Goal: Book appointment/travel/reservation

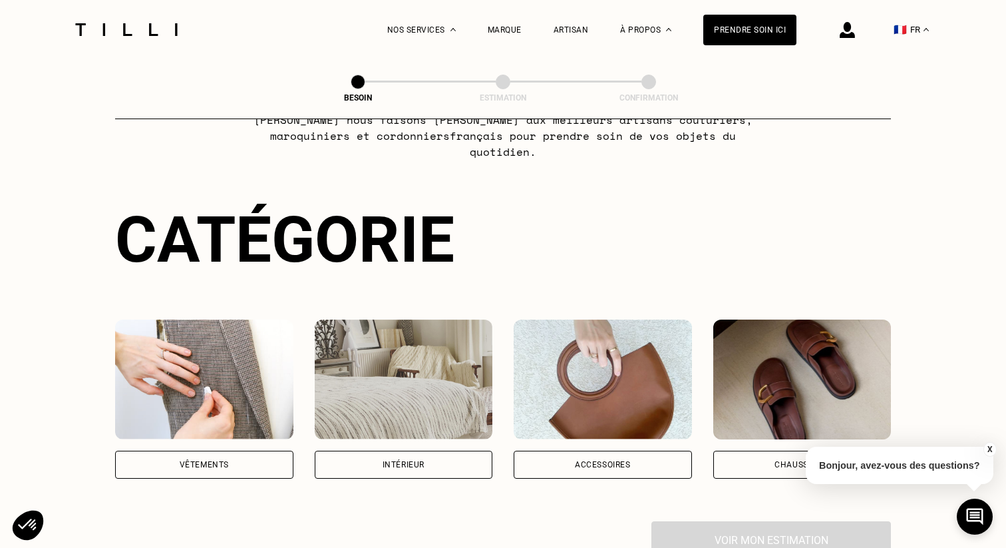
scroll to position [79, 0]
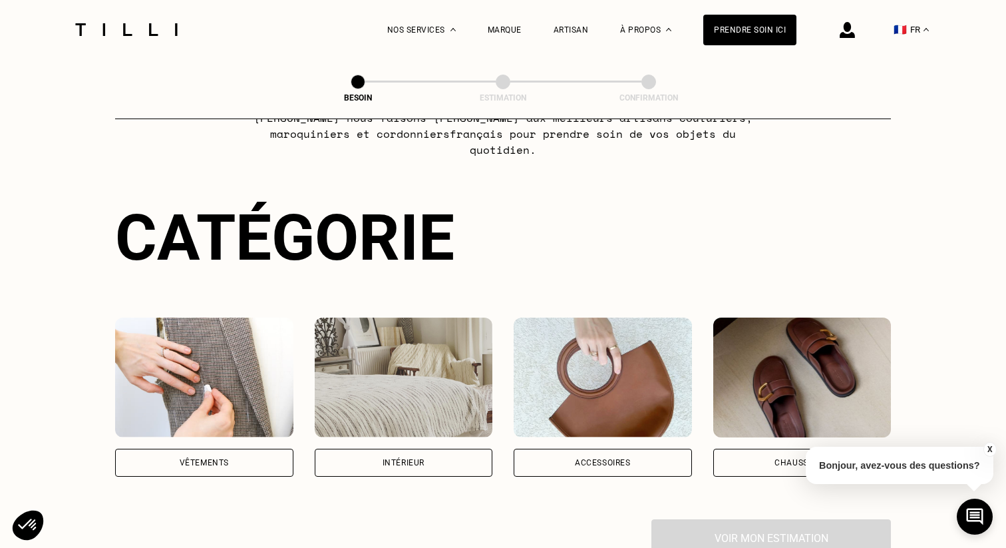
click at [206, 428] on div "Vêtements" at bounding box center [204, 396] width 178 height 159
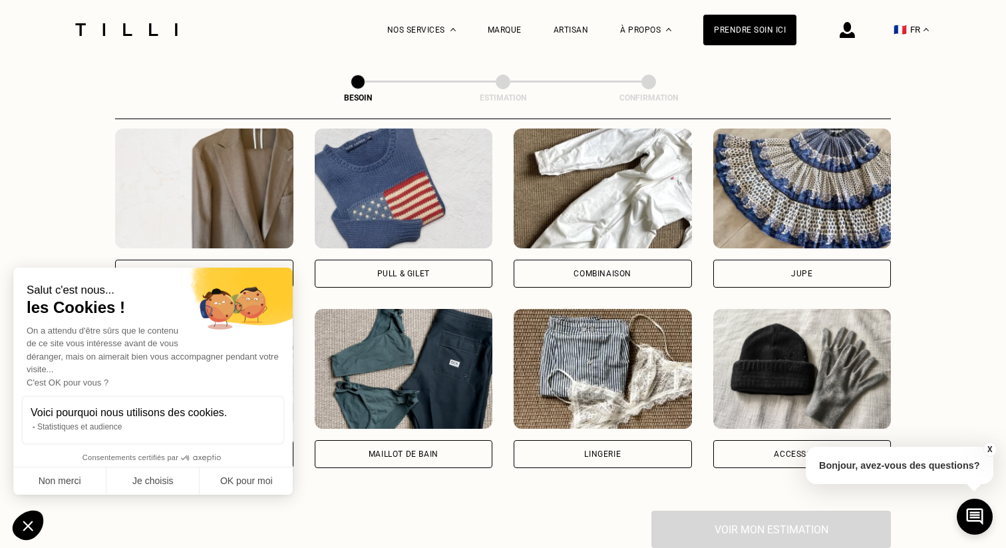
scroll to position [812, 0]
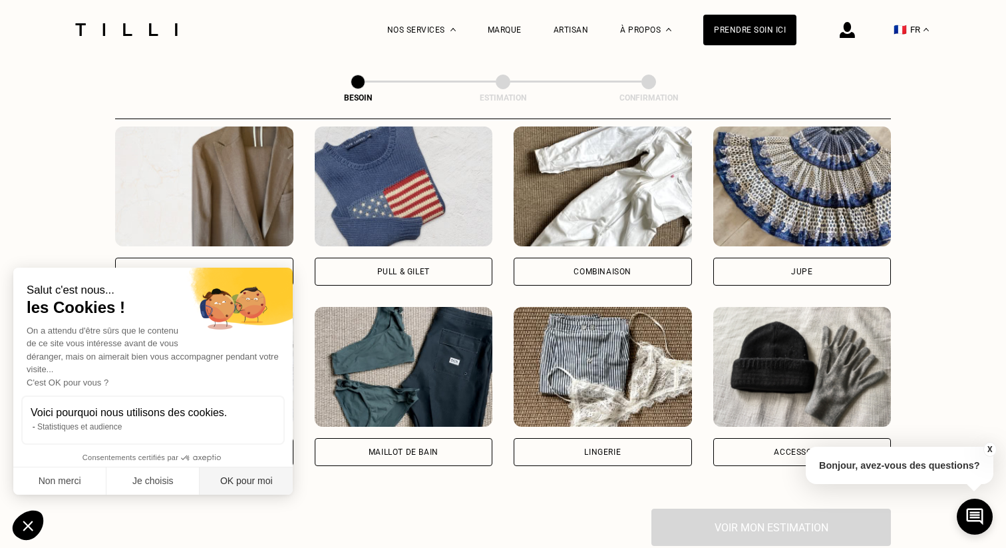
click at [249, 470] on button "OK pour moi" at bounding box center [246, 481] width 93 height 28
checkbox input "true"
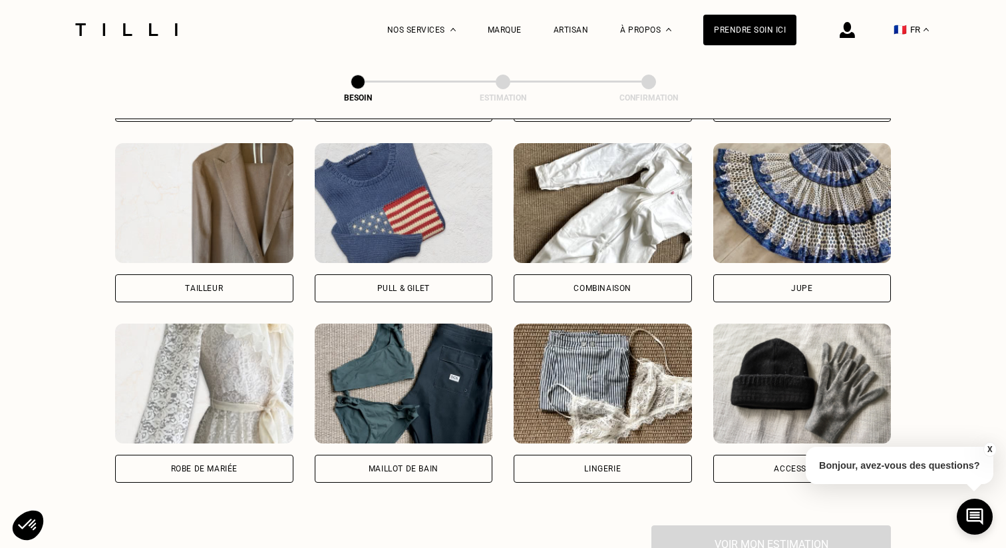
scroll to position [784, 0]
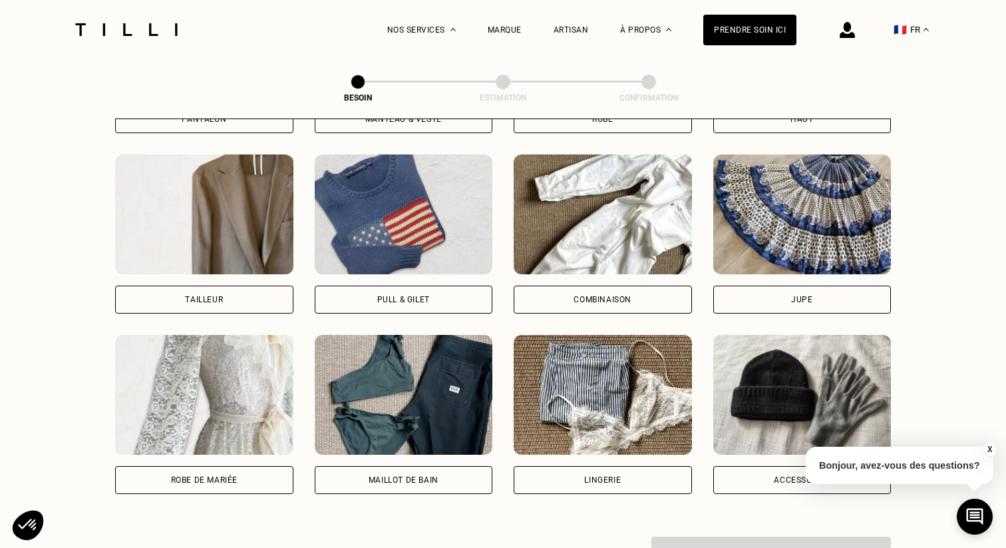
click at [371, 265] on div "Pull & gilet" at bounding box center [404, 233] width 178 height 159
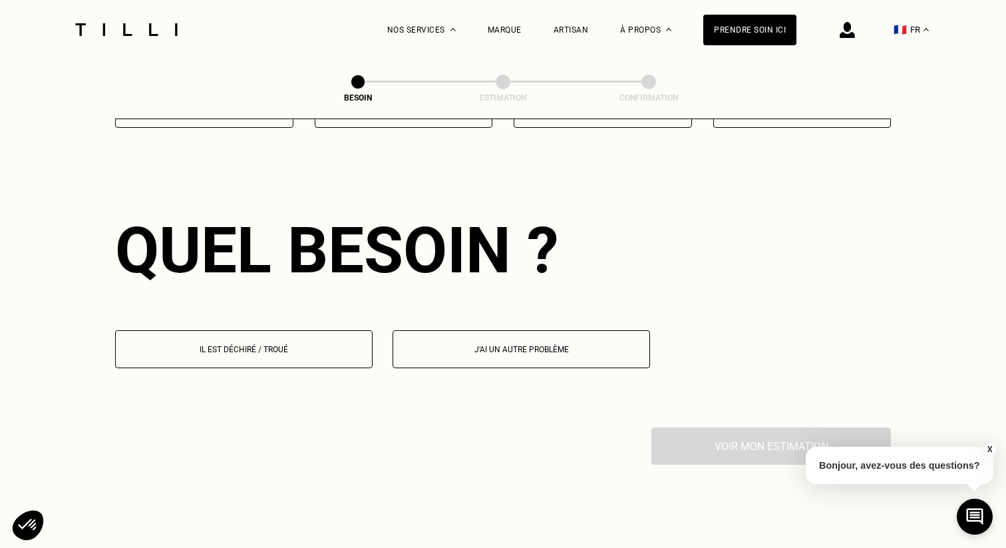
scroll to position [1155, 0]
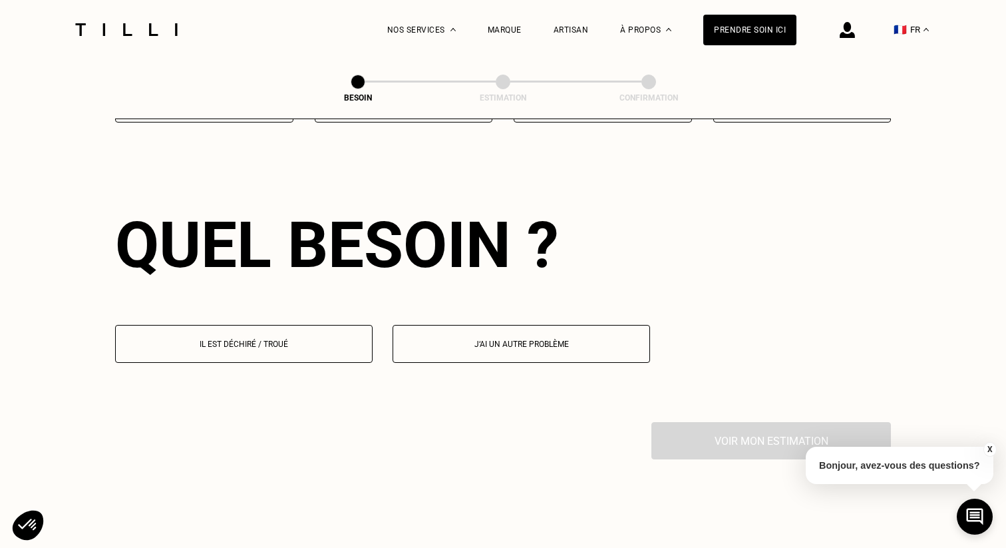
click at [429, 341] on button "J‘ai un autre problème" at bounding box center [521, 344] width 257 height 38
select select "FR"
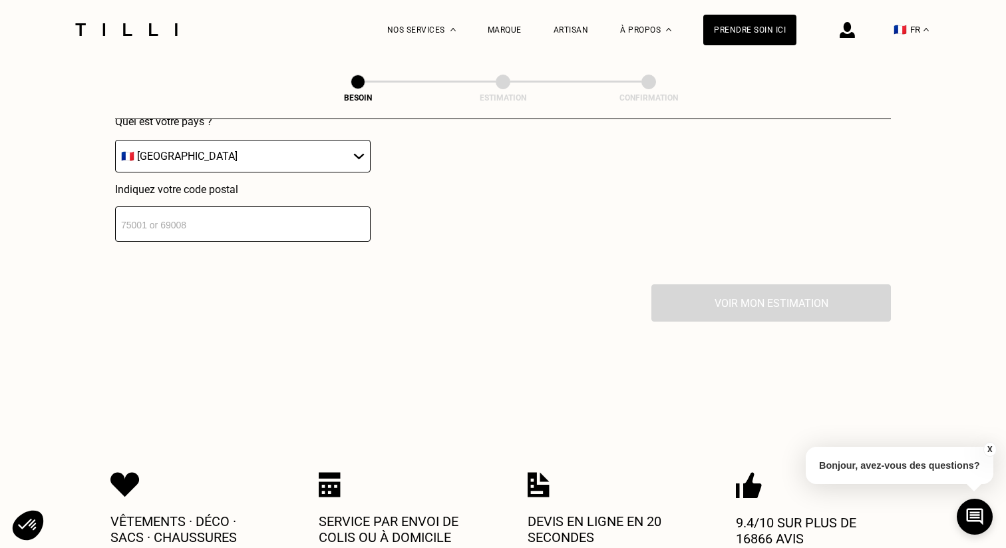
scroll to position [1618, 0]
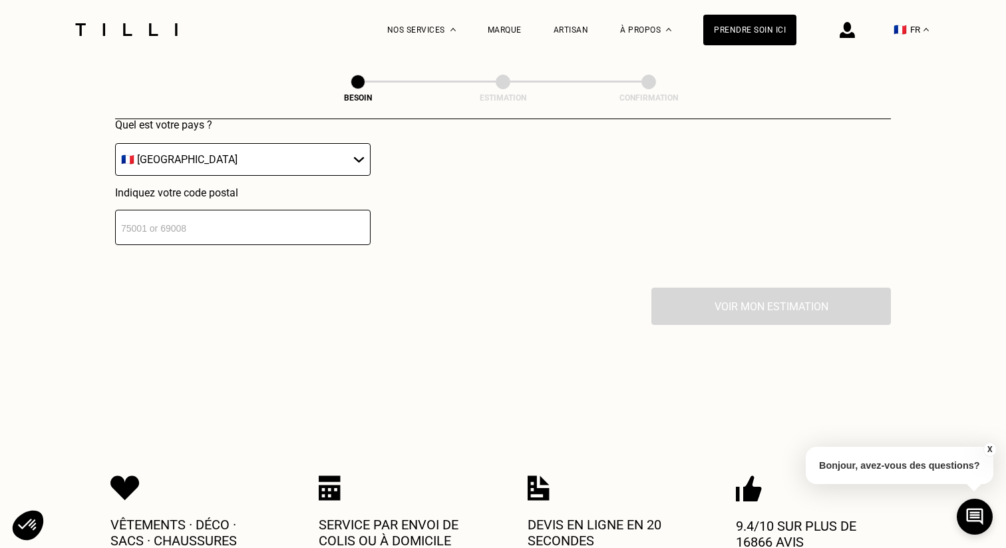
click at [336, 230] on div "Localisation Quel est votre pays ? 🇩🇪 [GEOGRAPHIC_DATA] 🇦🇹 [GEOGRAPHIC_DATA] 🇧🇪…" at bounding box center [503, 123] width 776 height 329
click at [337, 218] on input "number" at bounding box center [242, 227] width 255 height 35
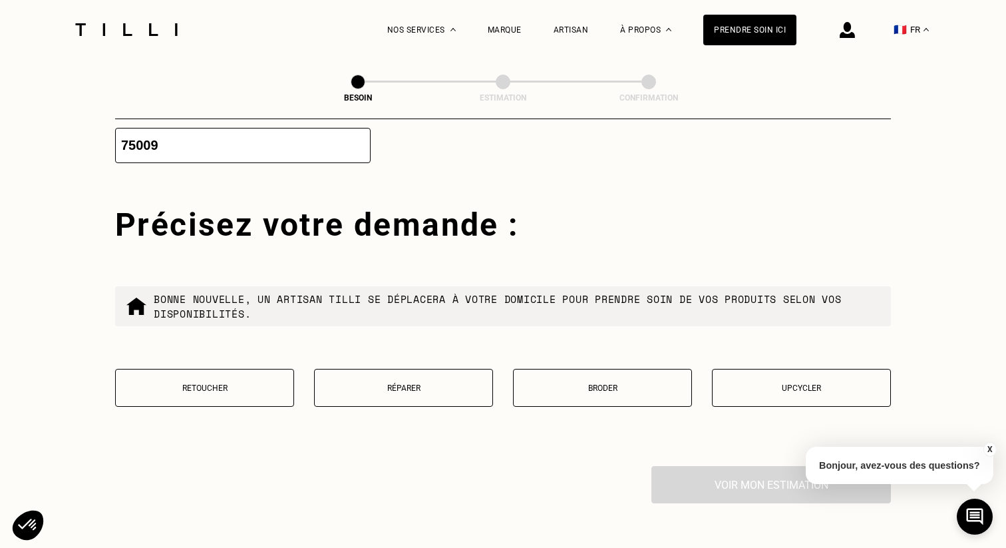
scroll to position [1741, 0]
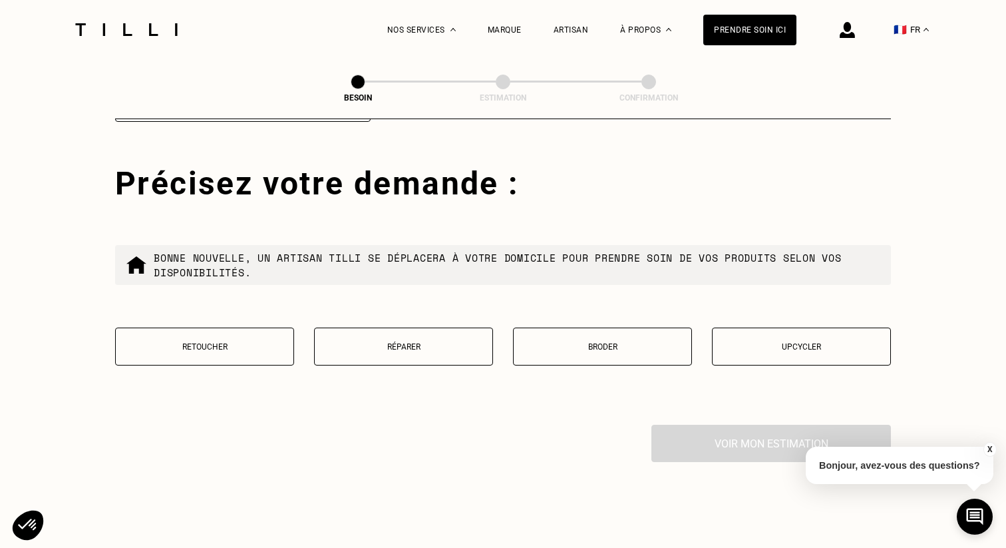
type input "75009"
click at [245, 327] on button "Retoucher" at bounding box center [204, 346] width 179 height 38
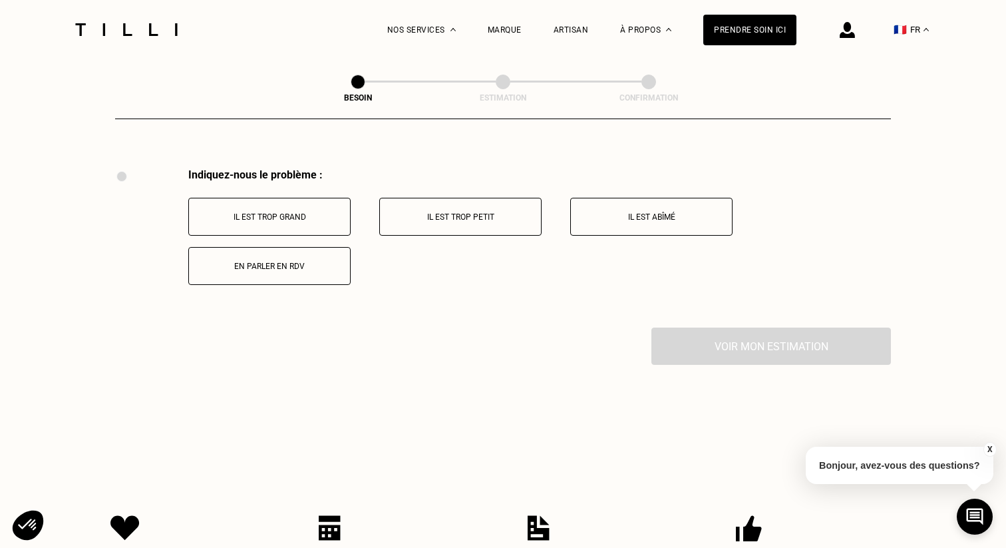
scroll to position [2001, 0]
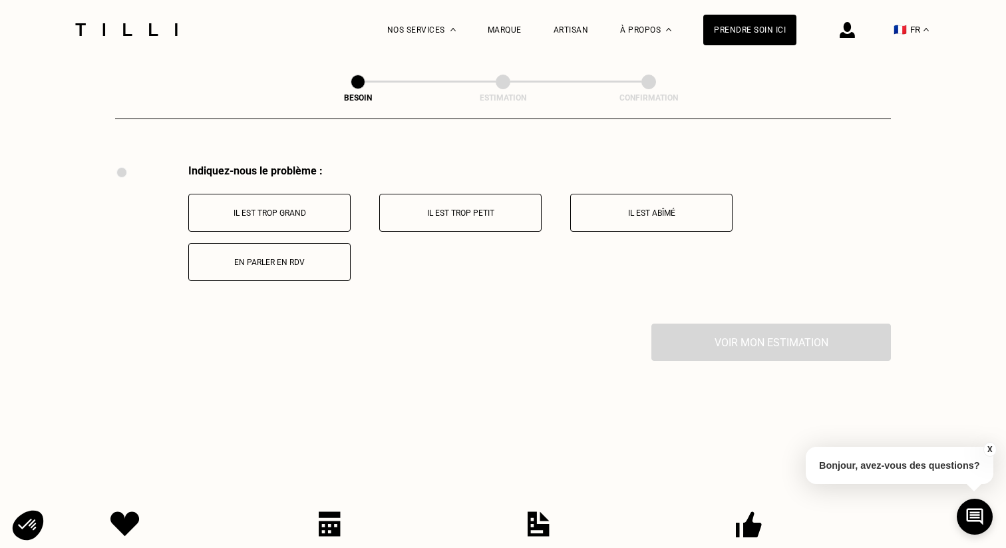
click at [325, 194] on button "Il est trop grand" at bounding box center [269, 213] width 162 height 38
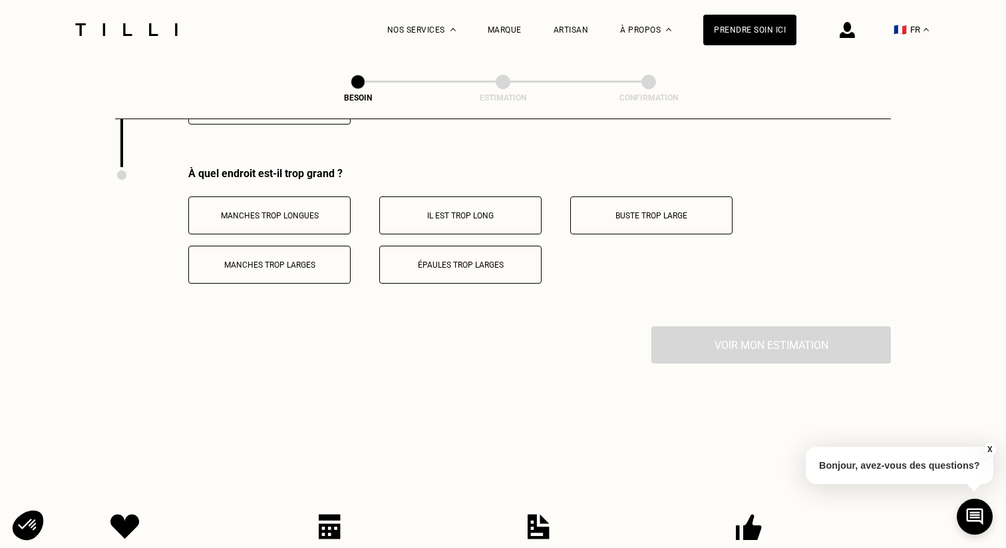
scroll to position [2160, 0]
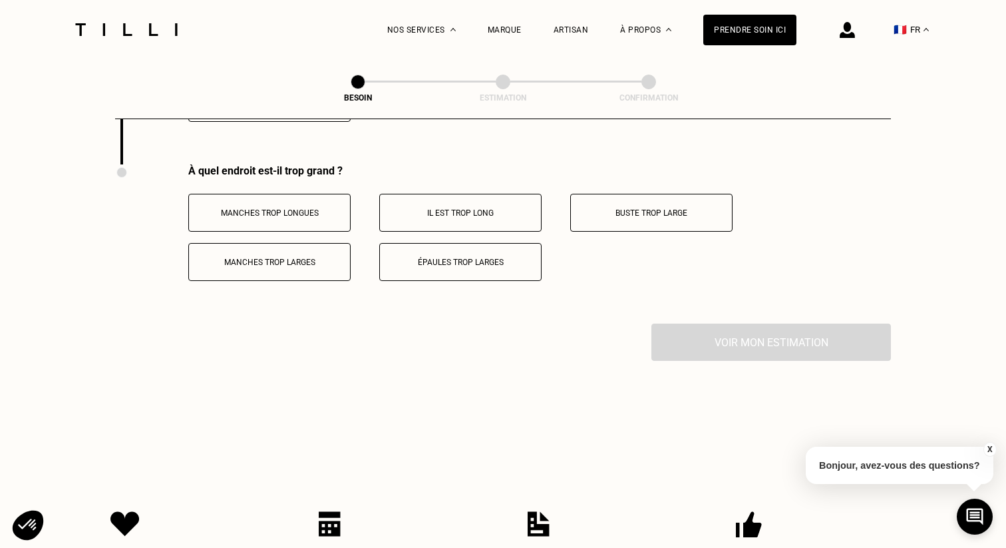
click at [325, 208] on p "Manches trop longues" at bounding box center [270, 212] width 148 height 9
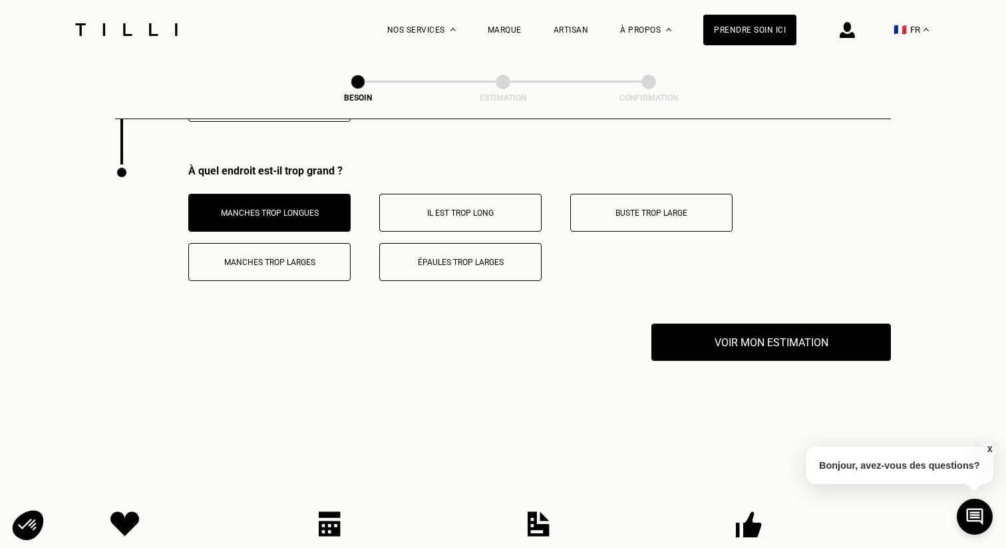
click at [325, 251] on button "Manches trop larges" at bounding box center [269, 262] width 162 height 38
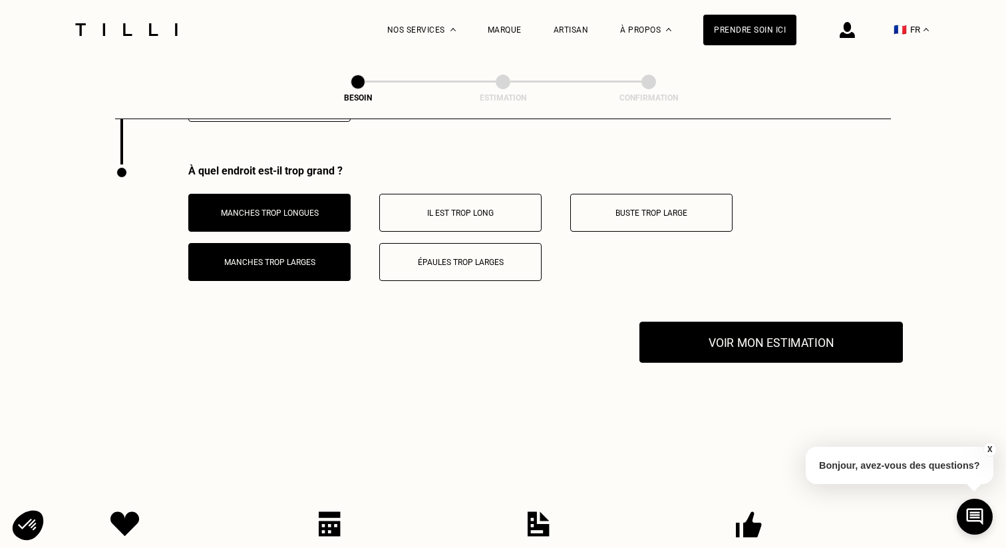
click at [693, 340] on button "Voir mon estimation" at bounding box center [770, 341] width 263 height 41
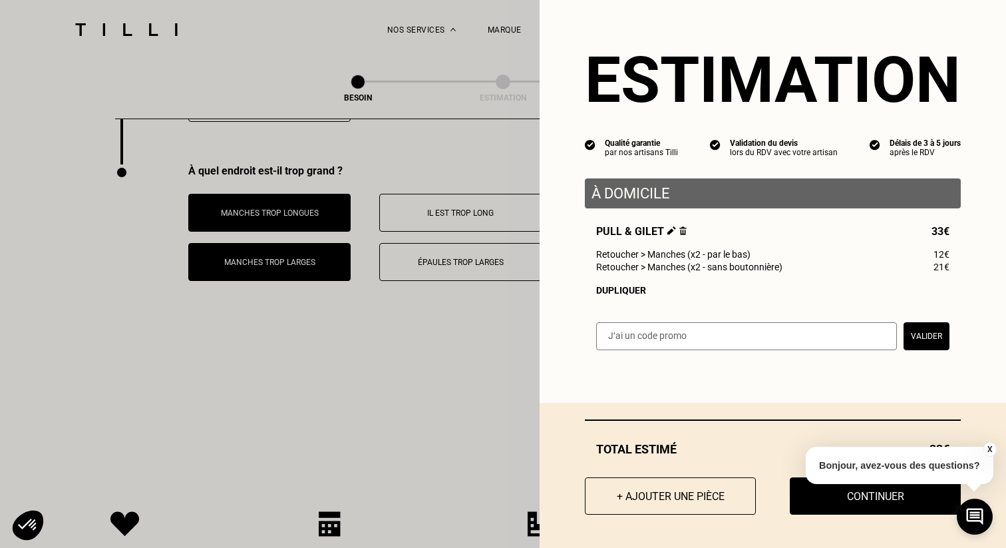
click at [693, 339] on input "text" at bounding box center [746, 336] width 301 height 28
click at [810, 491] on div "X Bonjour, avez-vous des questions?" at bounding box center [900, 463] width 188 height 63
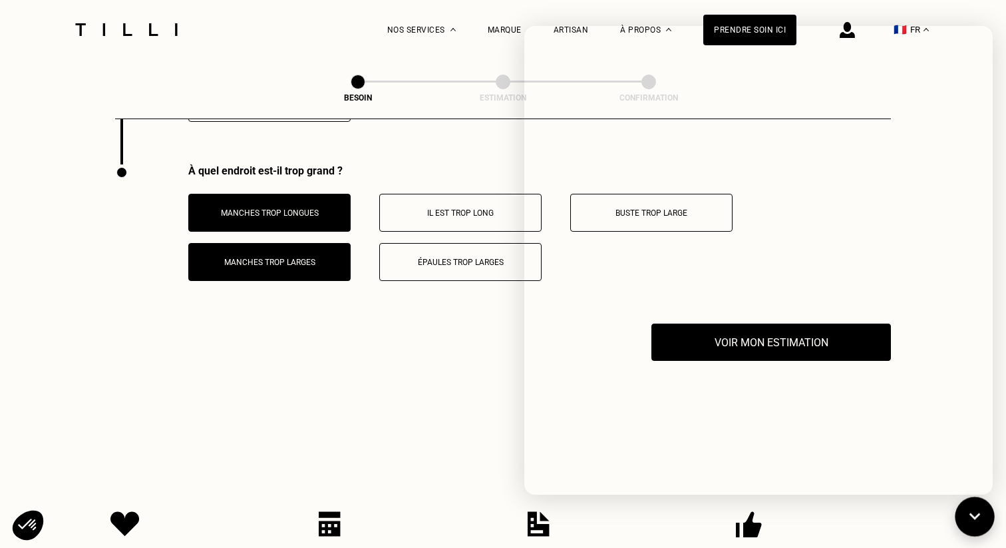
click at [979, 516] on icon at bounding box center [975, 516] width 22 height 35
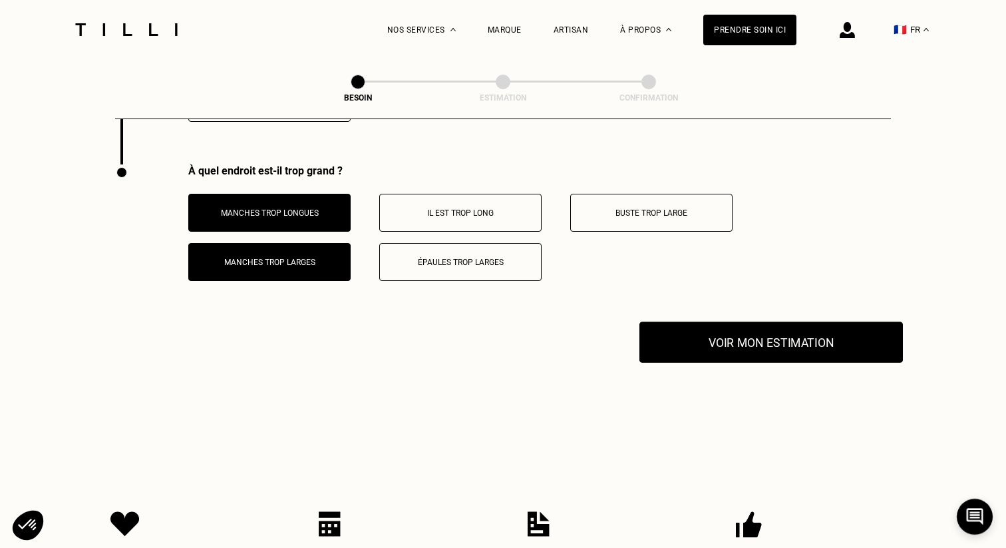
click at [800, 321] on button "Voir mon estimation" at bounding box center [770, 341] width 263 height 41
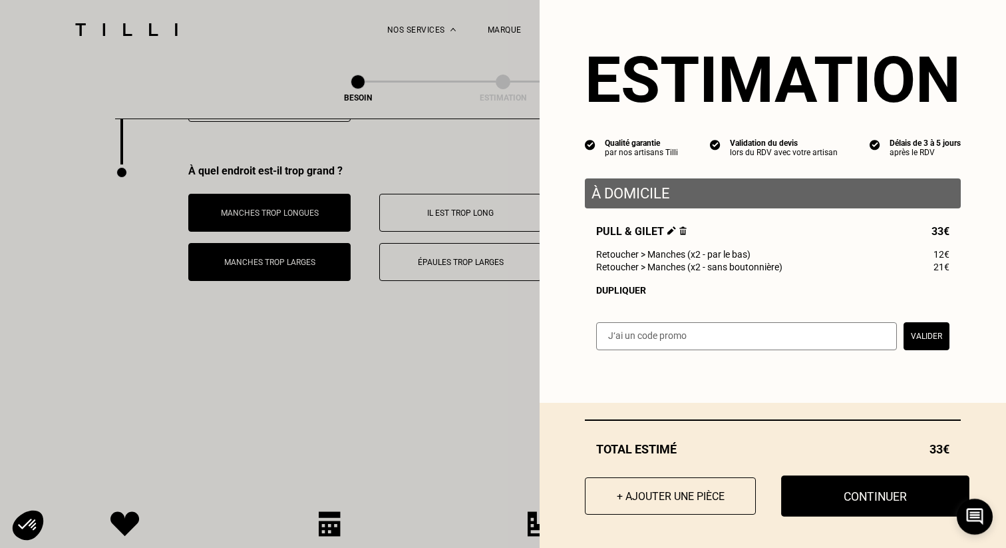
click at [846, 497] on button "Continuer" at bounding box center [875, 495] width 188 height 41
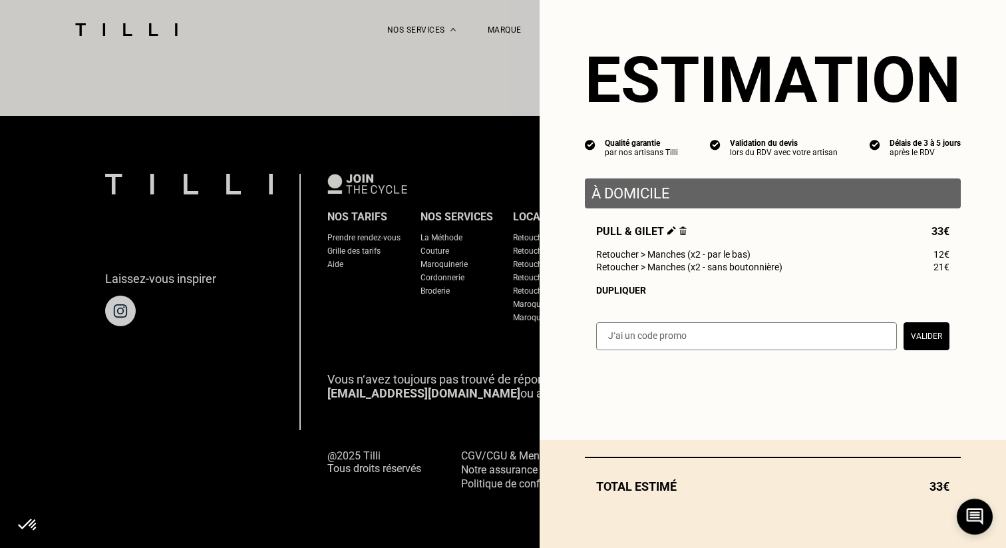
scroll to position [797, 0]
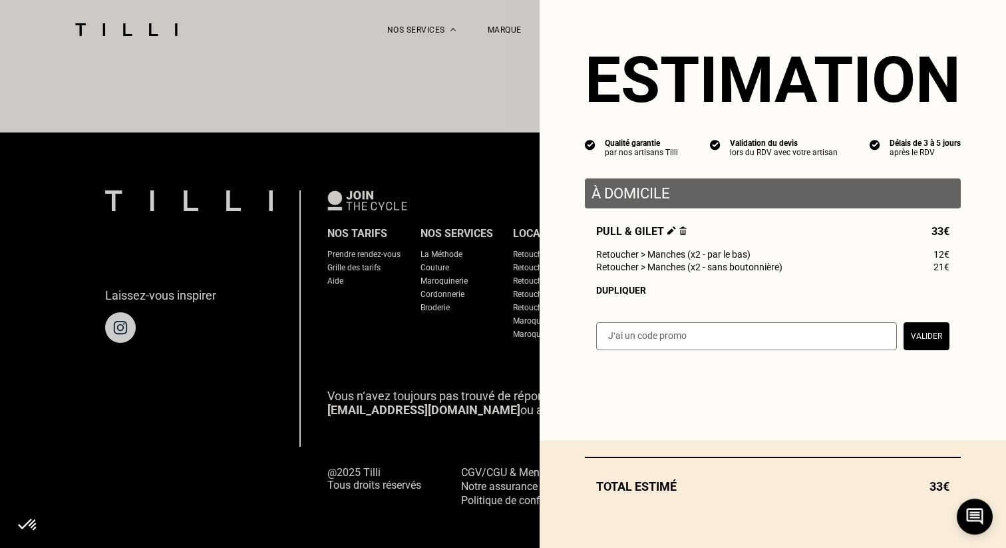
select select "FR"
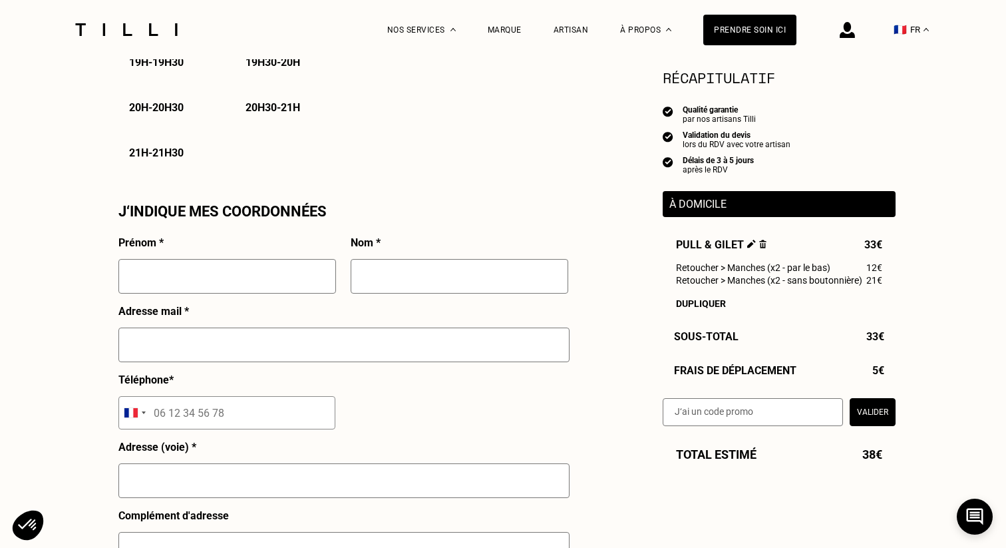
scroll to position [1258, 0]
